Goal: Transaction & Acquisition: Obtain resource

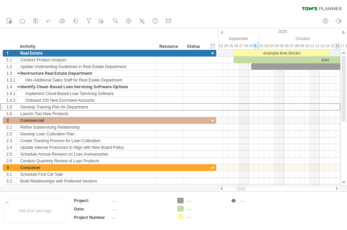
drag, startPoint x: 341, startPoint y: 87, endPoint x: 345, endPoint y: 34, distance: 52.7
click at [345, 34] on div "Trying to reach [DOMAIN_NAME] Connected again... 0% clear filter new 1" at bounding box center [173, 115] width 347 height 230
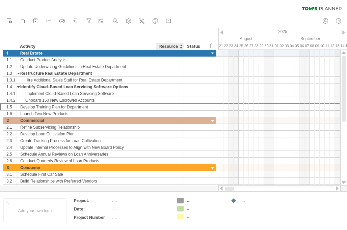
drag, startPoint x: 242, startPoint y: 187, endPoint x: 179, endPoint y: 186, distance: 63.4
click at [179, 186] on div "Trying to reach [DOMAIN_NAME] Connected again... 0% clear filter new 1" at bounding box center [173, 115] width 347 height 230
click at [33, 23] on icon at bounding box center [35, 21] width 7 height 7
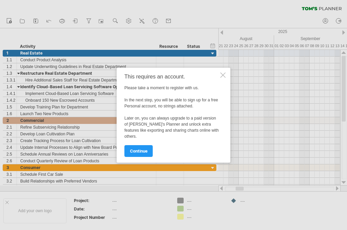
click at [222, 73] on div at bounding box center [222, 74] width 5 height 5
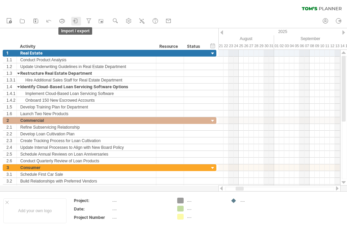
click at [74, 21] on icon at bounding box center [74, 21] width 2 height 2
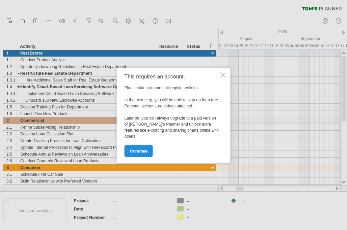
click at [144, 148] on link "continue" at bounding box center [138, 151] width 28 height 12
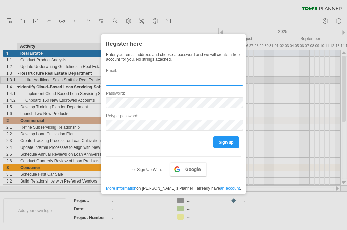
click at [144, 80] on input "text" at bounding box center [174, 80] width 137 height 11
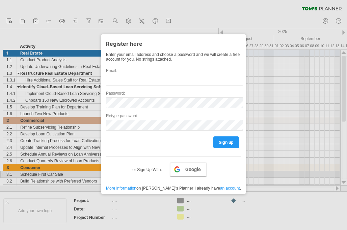
click at [186, 172] on span "Google" at bounding box center [193, 169] width 16 height 5
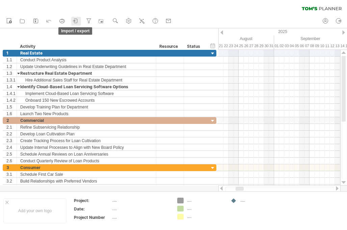
click at [74, 21] on icon at bounding box center [75, 21] width 7 height 7
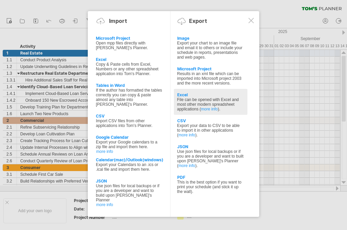
click at [193, 112] on div "File can be opened with Excel and most other modern spreadsheet applications ( …" at bounding box center [210, 104] width 67 height 14
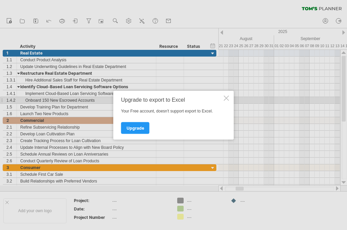
click at [226, 98] on div at bounding box center [226, 97] width 5 height 5
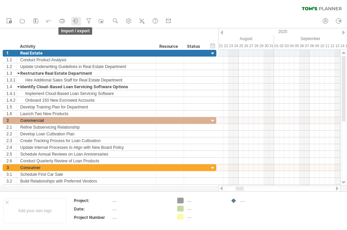
click at [73, 20] on icon at bounding box center [75, 21] width 7 height 7
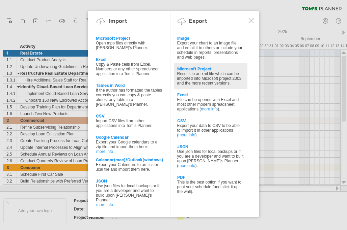
click at [229, 84] on div "Results in an xml file which can be imported into Microsoft project 2003 and th…" at bounding box center [210, 78] width 67 height 14
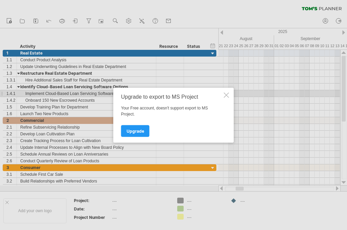
click at [225, 94] on div at bounding box center [226, 94] width 5 height 5
